Goal: Information Seeking & Learning: Understand process/instructions

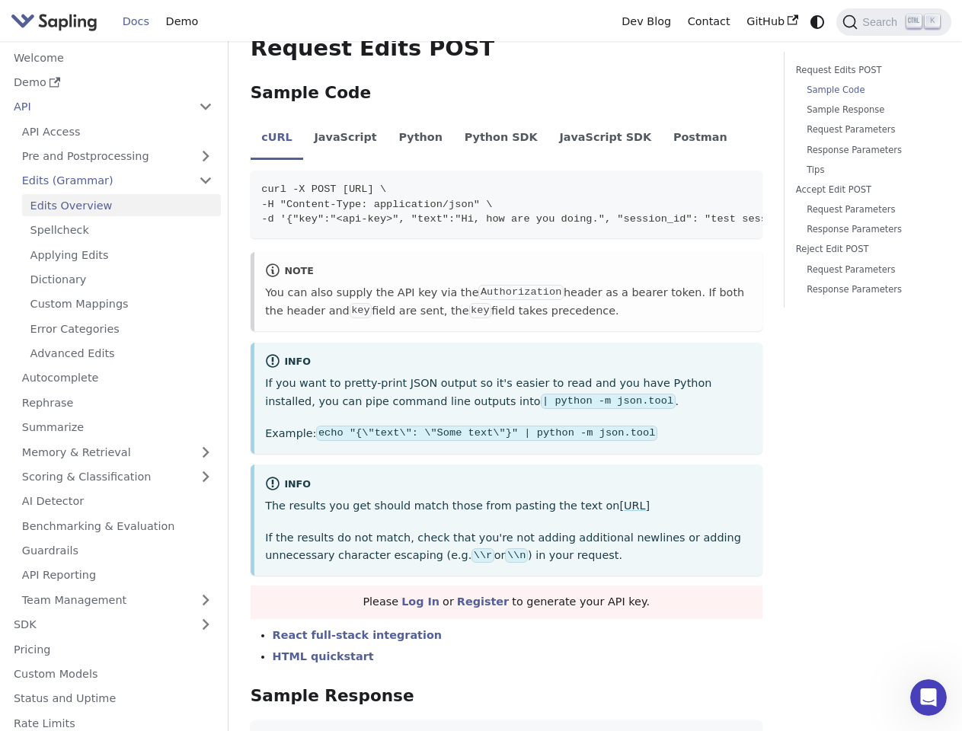
click at [481, 375] on p "If you want to pretty-print JSON output so it's easier to read and you have Pyt…" at bounding box center [508, 393] width 486 height 37
click at [817, 21] on icon "Switch between dark and light mode (currently system mode)" at bounding box center [817, 22] width 14 height 14
click at [893, 22] on span "Search" at bounding box center [882, 22] width 49 height 12
click at [205, 107] on button "Collapse sidebar category 'API'" at bounding box center [205, 107] width 30 height 22
click at [117, 156] on link "Pre and Postprocessing" at bounding box center [117, 156] width 207 height 22
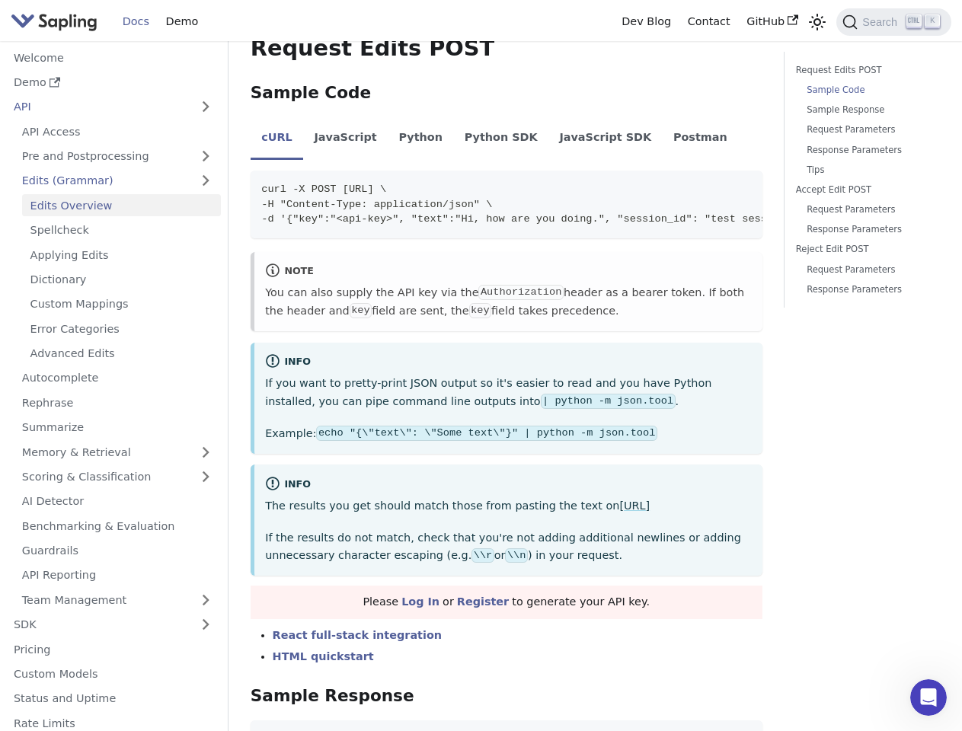
click at [117, 180] on link "Edits (Grammar)" at bounding box center [117, 181] width 207 height 22
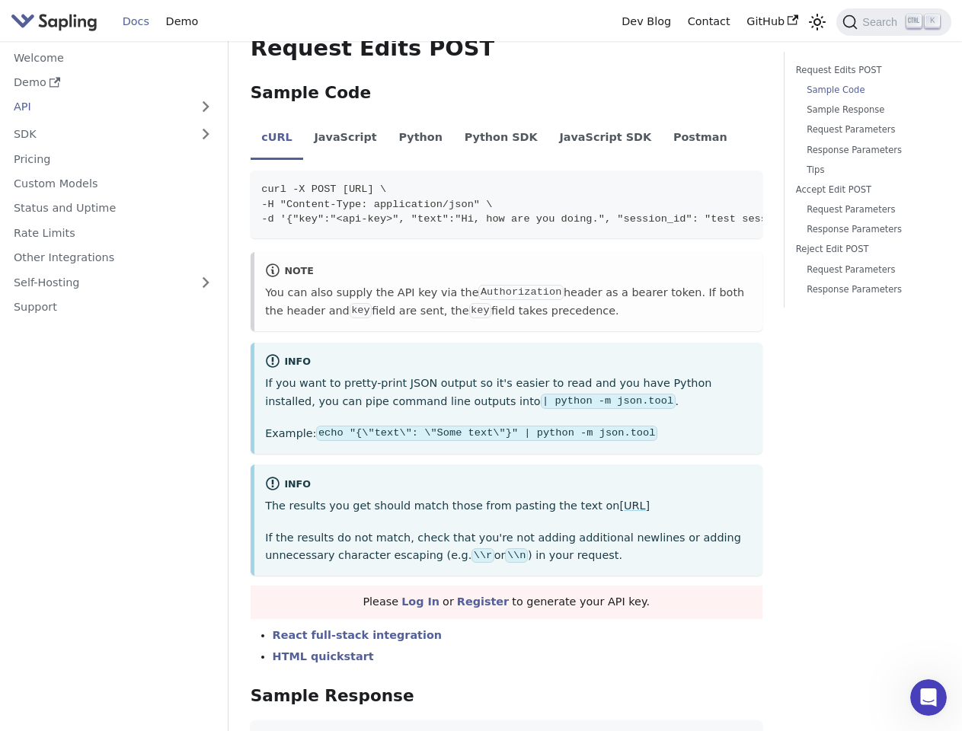
click at [117, 452] on nav "Welcome Demo API API Access Pre and Postprocessing Preprocessing Postprocessing…" at bounding box center [114, 386] width 228 height 690
click at [117, 477] on nav "Welcome Demo API API Access Pre and Postprocessing Preprocessing Postprocessing…" at bounding box center [114, 386] width 228 height 690
click at [117, 599] on nav "Welcome Demo API API Access Pre and Postprocessing Preprocessing Postprocessing…" at bounding box center [114, 386] width 228 height 690
click at [205, 624] on nav "Welcome Demo API API Access Pre and Postprocessing Preprocessing Postprocessing…" at bounding box center [114, 386] width 228 height 690
